Goal: Task Accomplishment & Management: Use online tool/utility

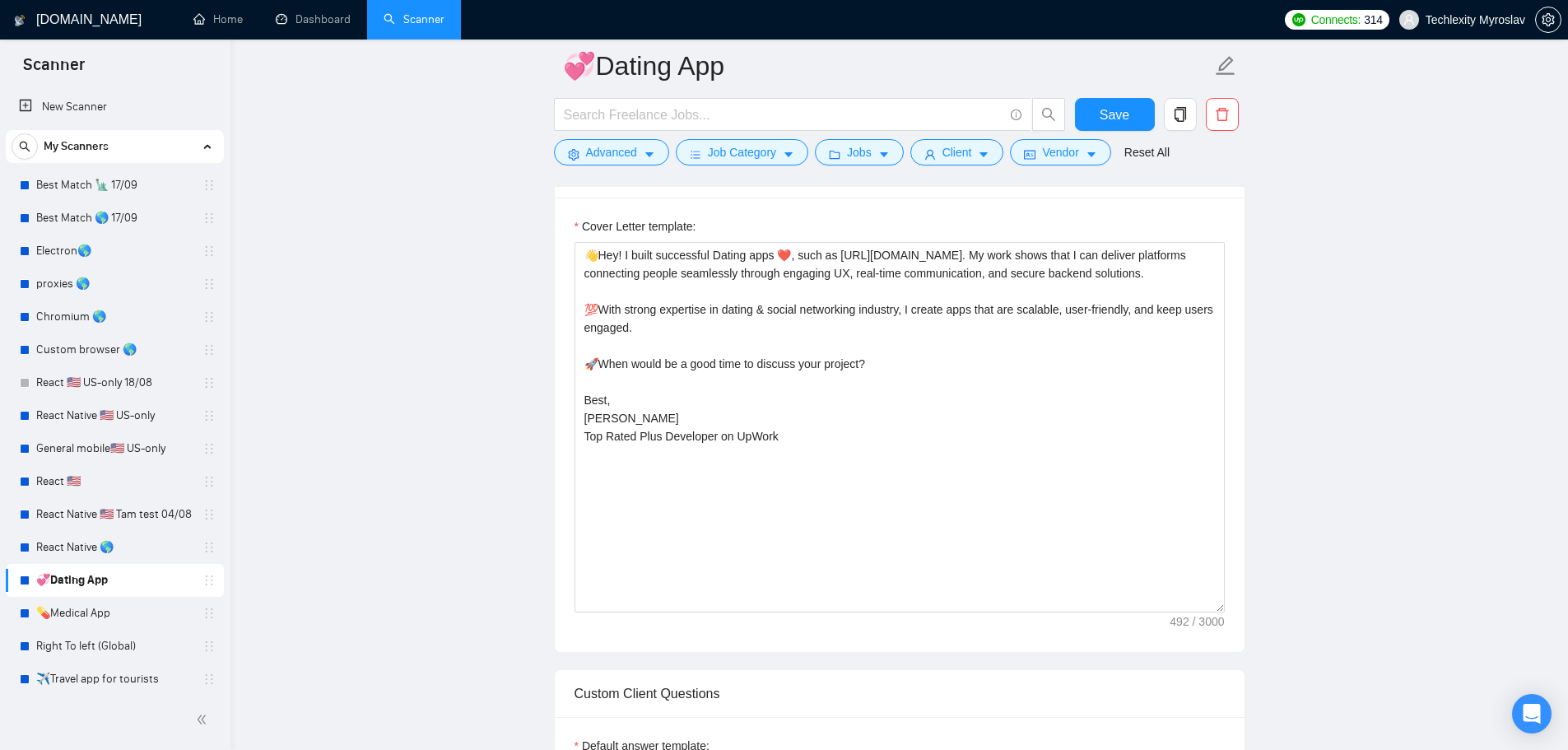
scroll to position [336, 0]
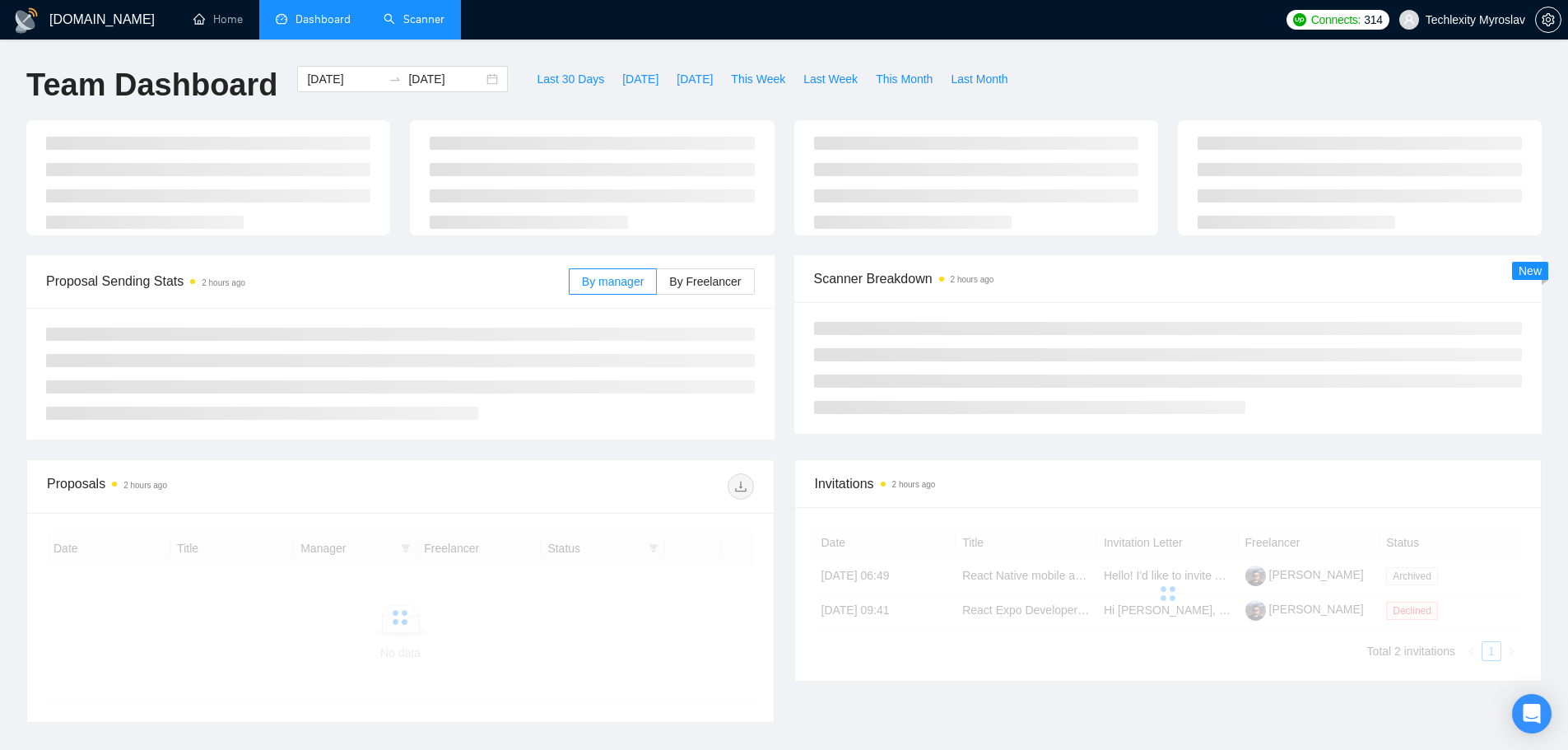
click at [409, 23] on link "Scanner" at bounding box center [414, 19] width 61 height 14
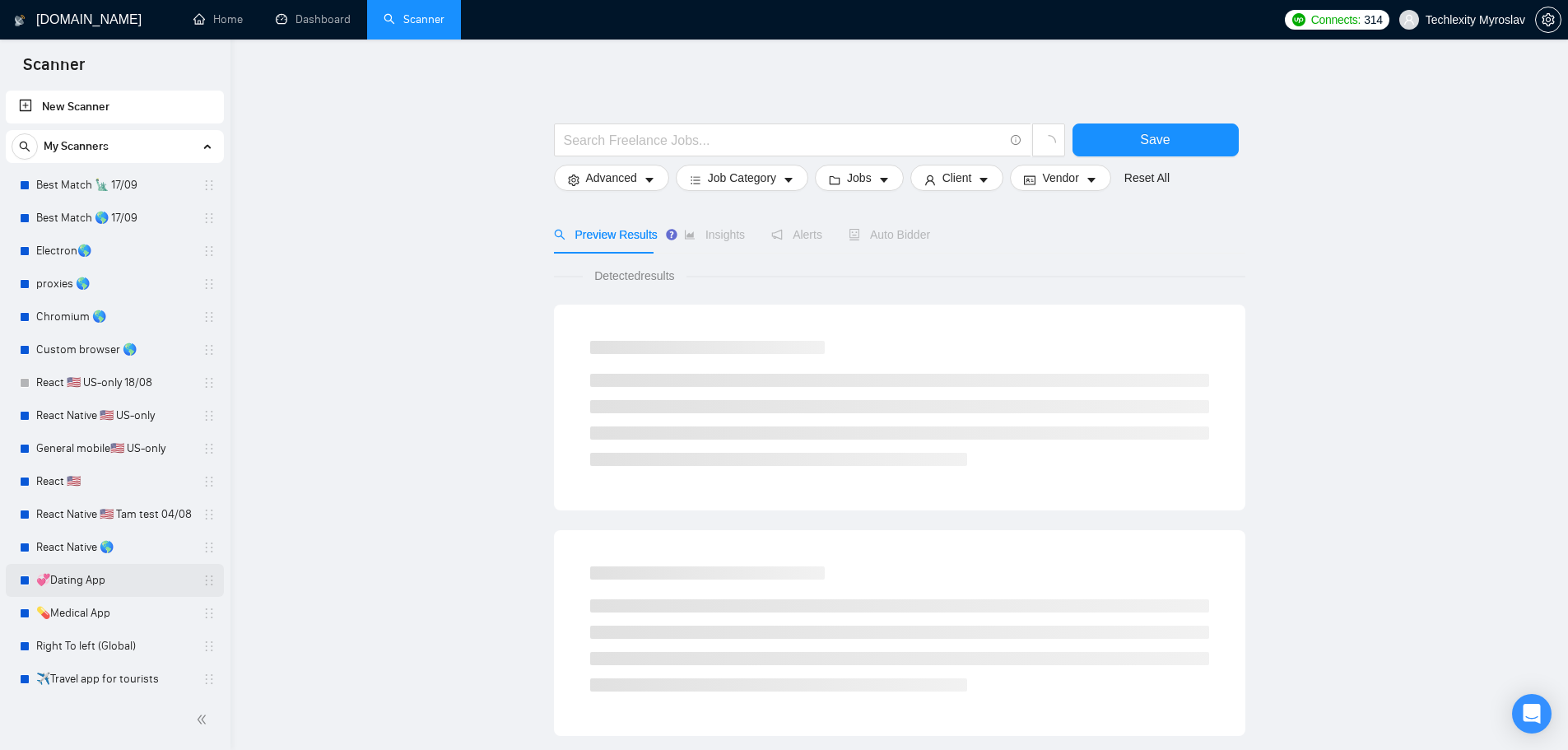
click at [90, 577] on link "💞Dating App" at bounding box center [114, 580] width 157 height 33
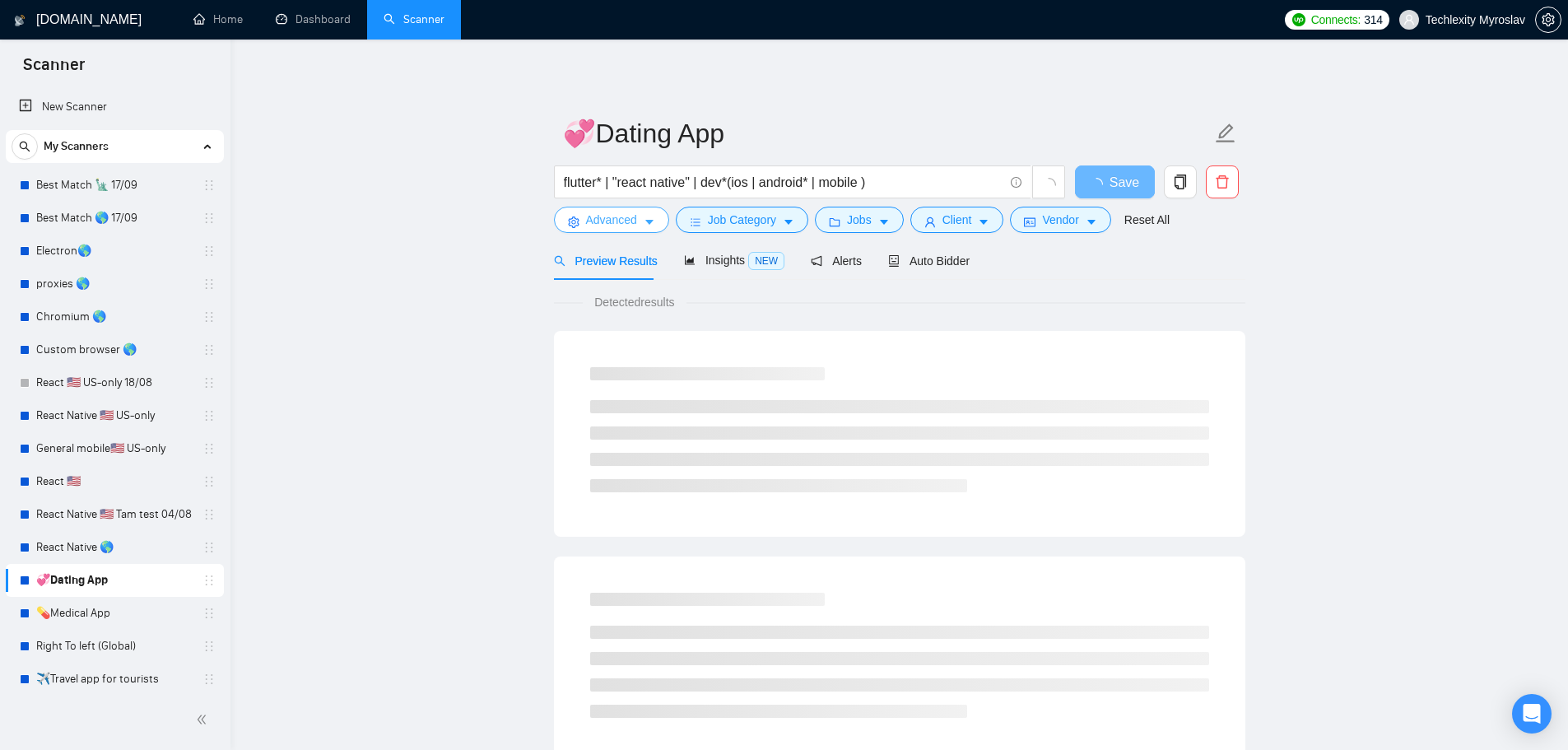
click at [617, 220] on span "Advanced" at bounding box center [612, 220] width 51 height 18
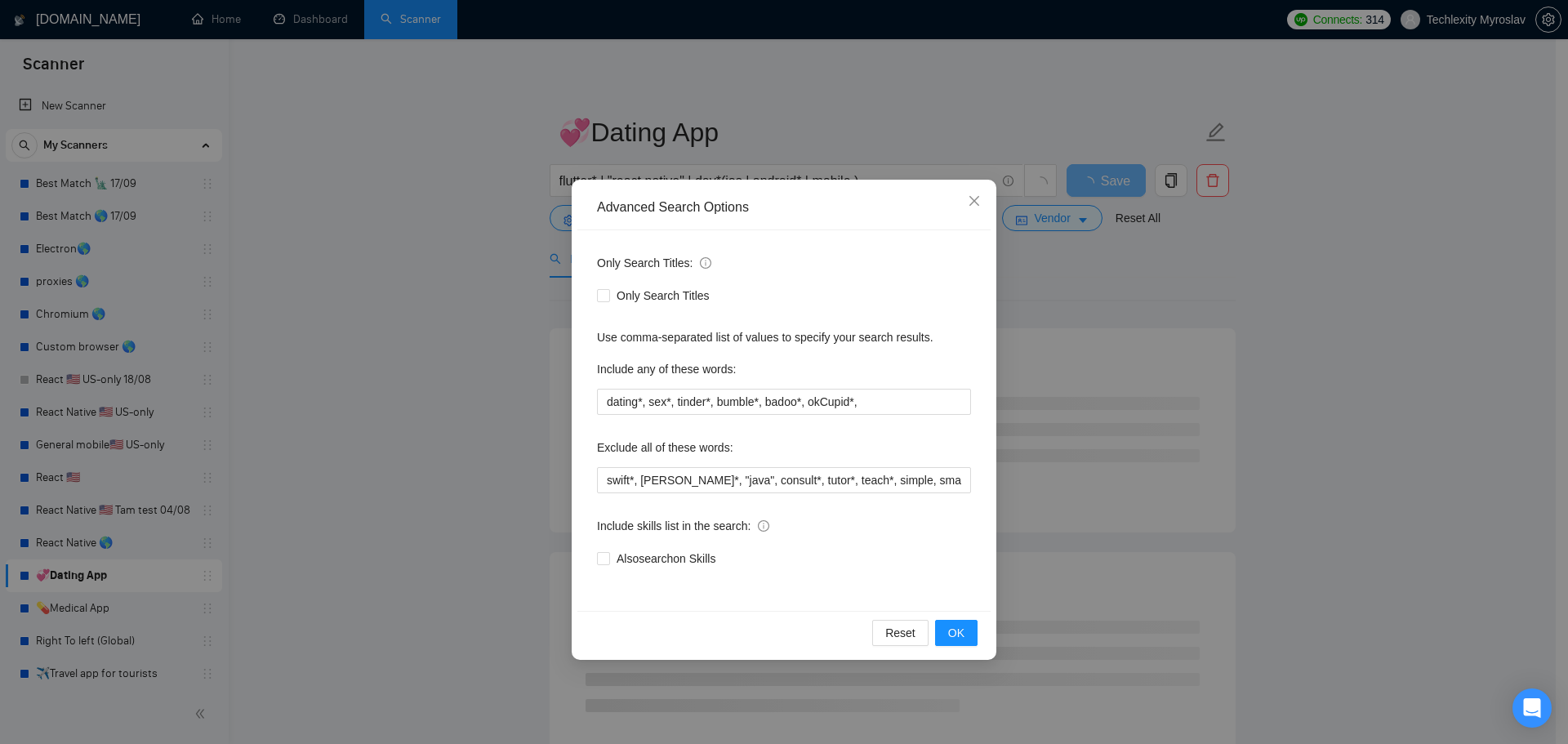
click at [486, 240] on div "Advanced Search Options Only Search Titles: Only Search Titles Use comma-separa…" at bounding box center [784, 372] width 1568 height 744
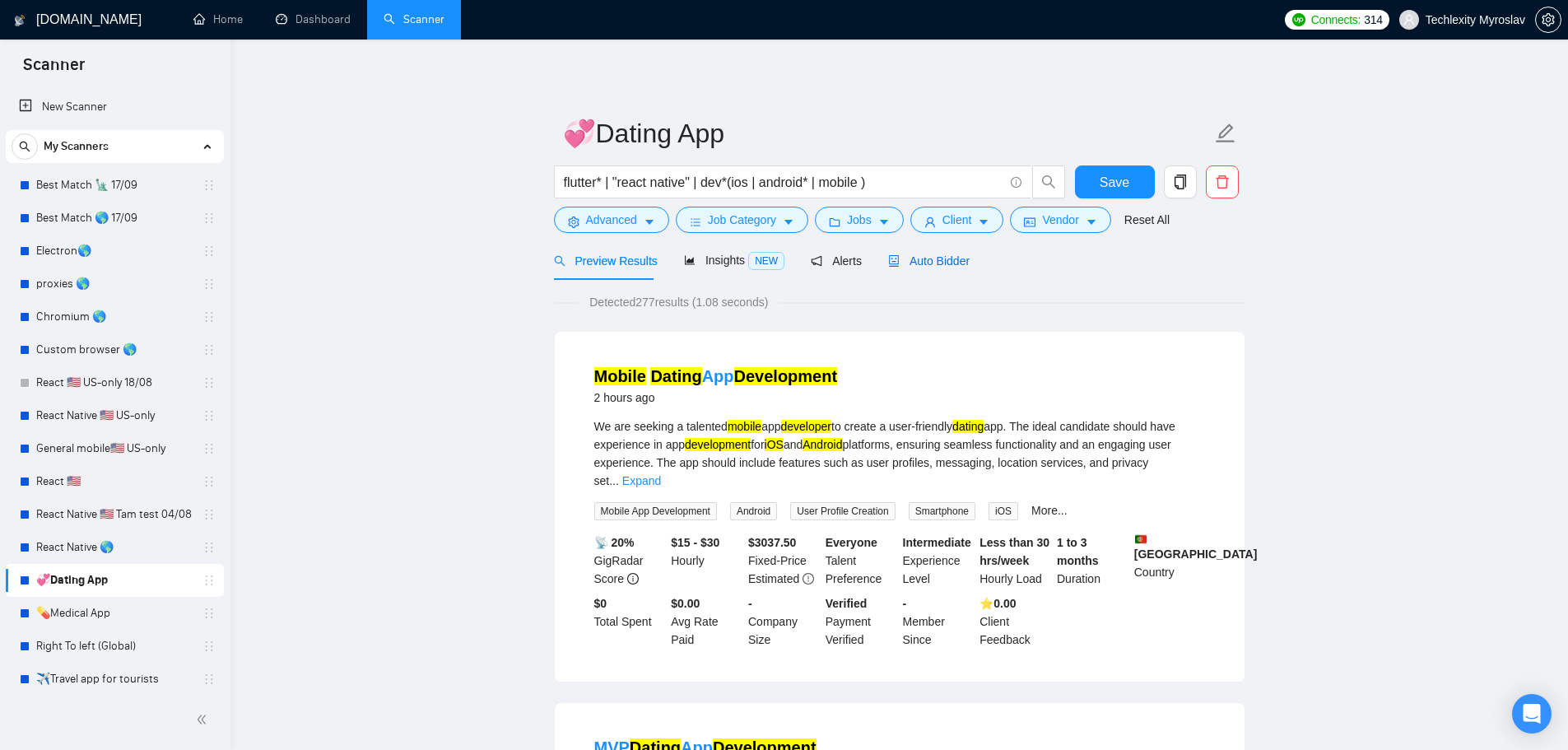
click at [908, 265] on span "Auto Bidder" at bounding box center [929, 261] width 82 height 13
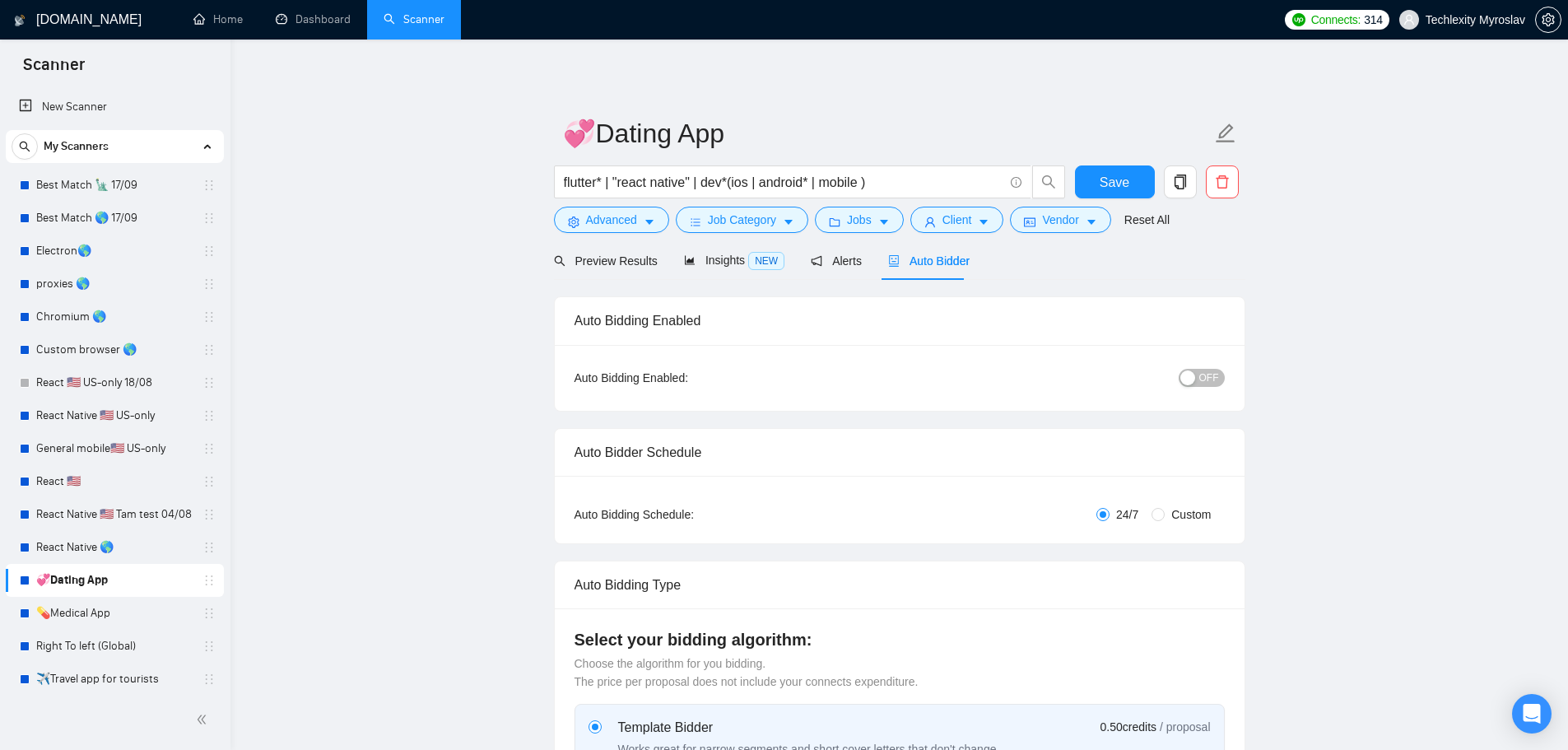
radio input "false"
radio input "true"
